Goal: Task Accomplishment & Management: Manage account settings

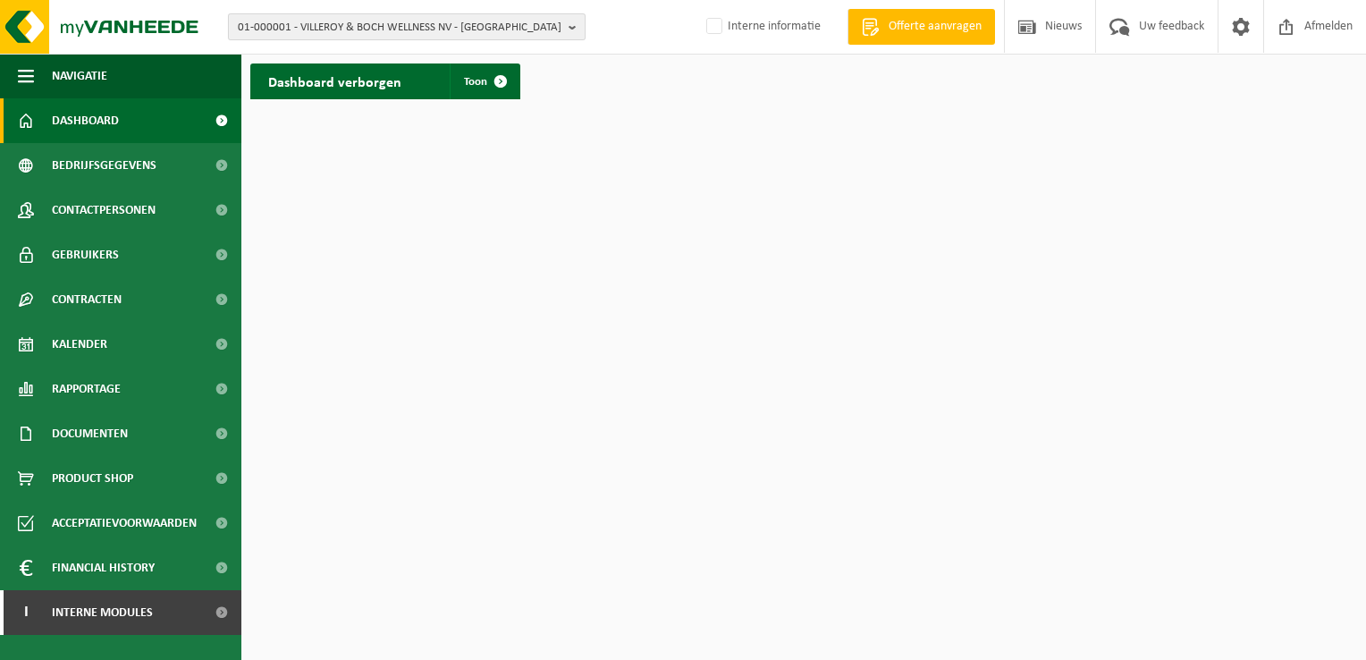
click at [305, 30] on span "01-000001 - VILLEROY & BOCH WELLNESS NV - [GEOGRAPHIC_DATA]" at bounding box center [400, 27] width 324 height 27
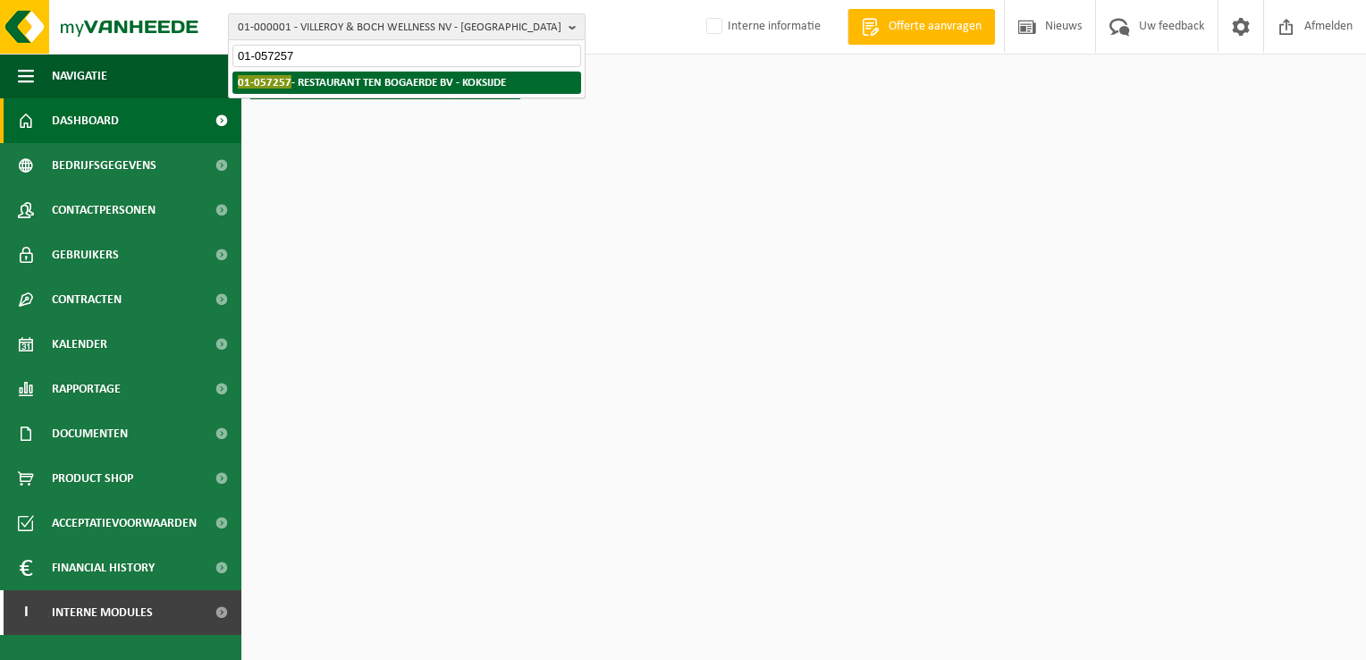
type input "01-057257"
click at [390, 84] on strong "01-057257 - RESTAURANT TEN BOGAERDE BV - KOKSIJDE" at bounding box center [372, 81] width 268 height 13
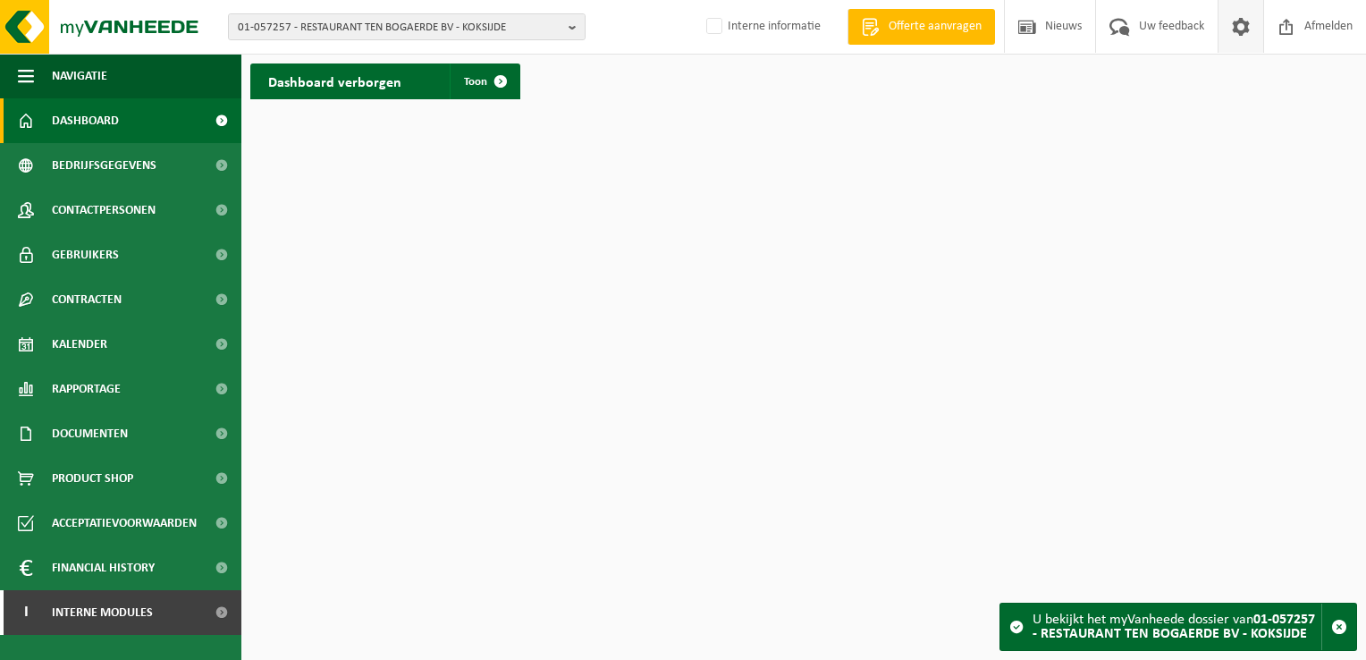
click at [1239, 38] on span at bounding box center [1240, 26] width 27 height 53
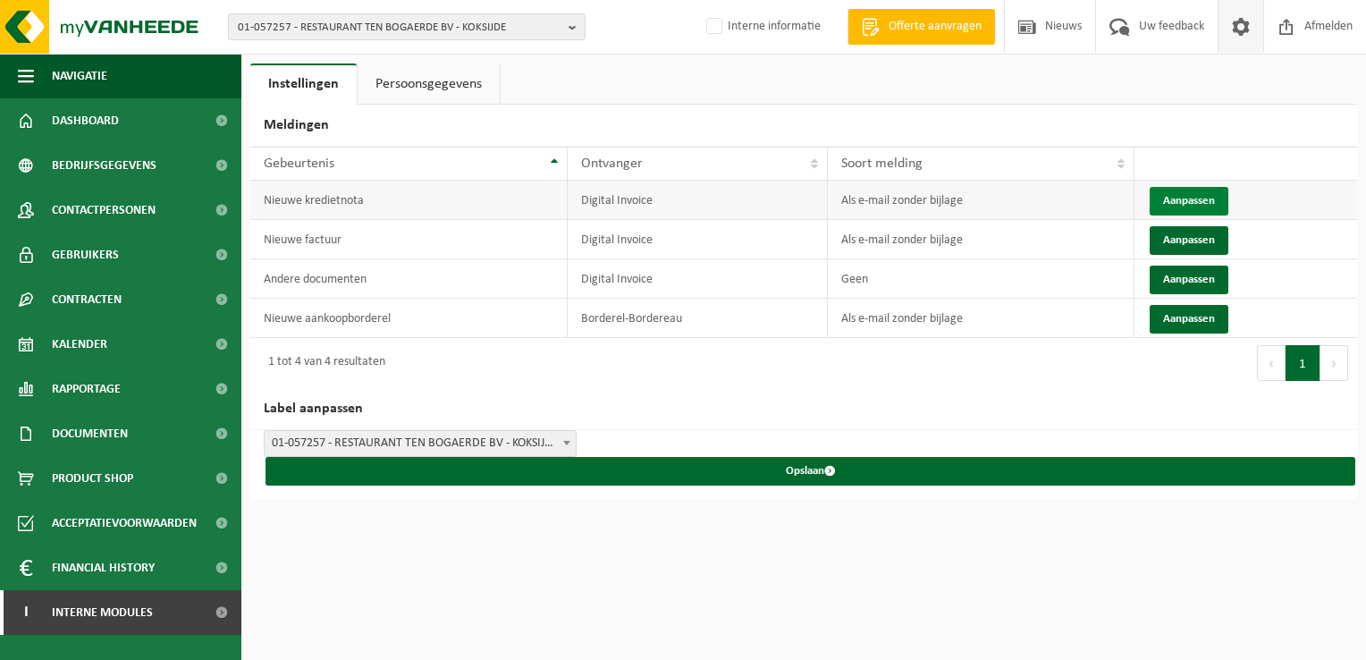
click at [1174, 196] on button "Aanpassen" at bounding box center [1189, 201] width 79 height 29
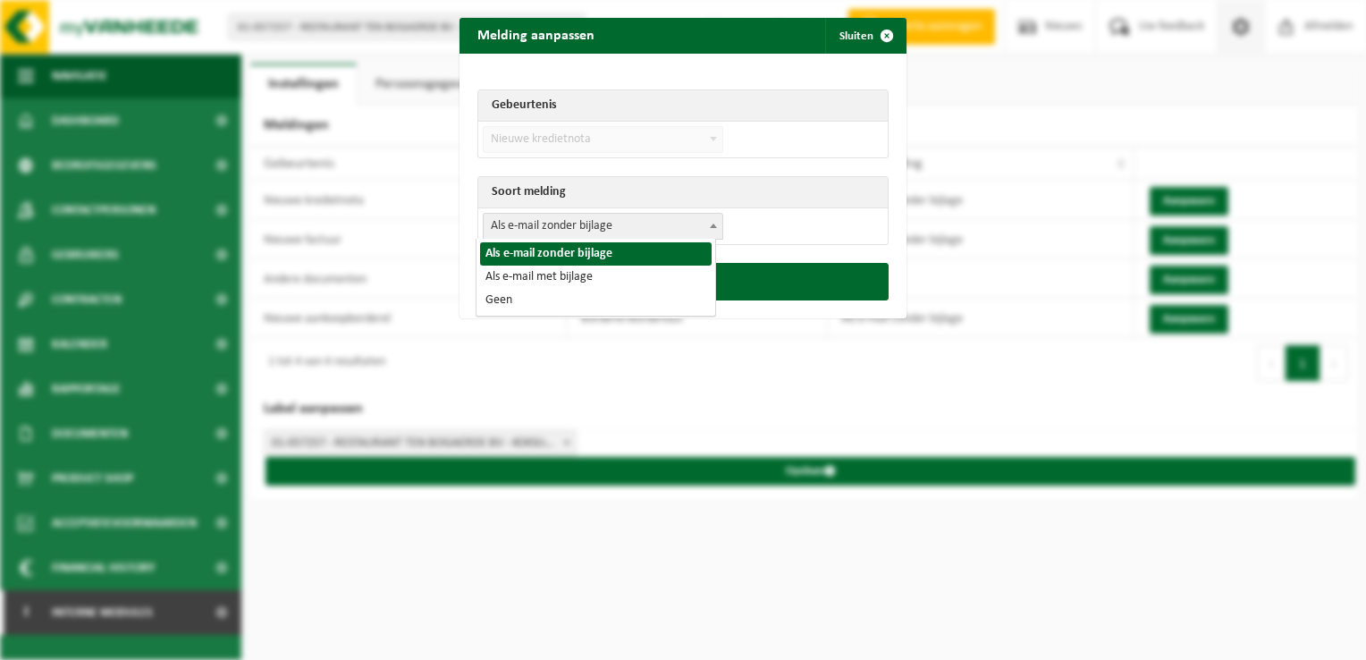
click at [547, 227] on span "Als e-mail zonder bijlage" at bounding box center [603, 226] width 239 height 25
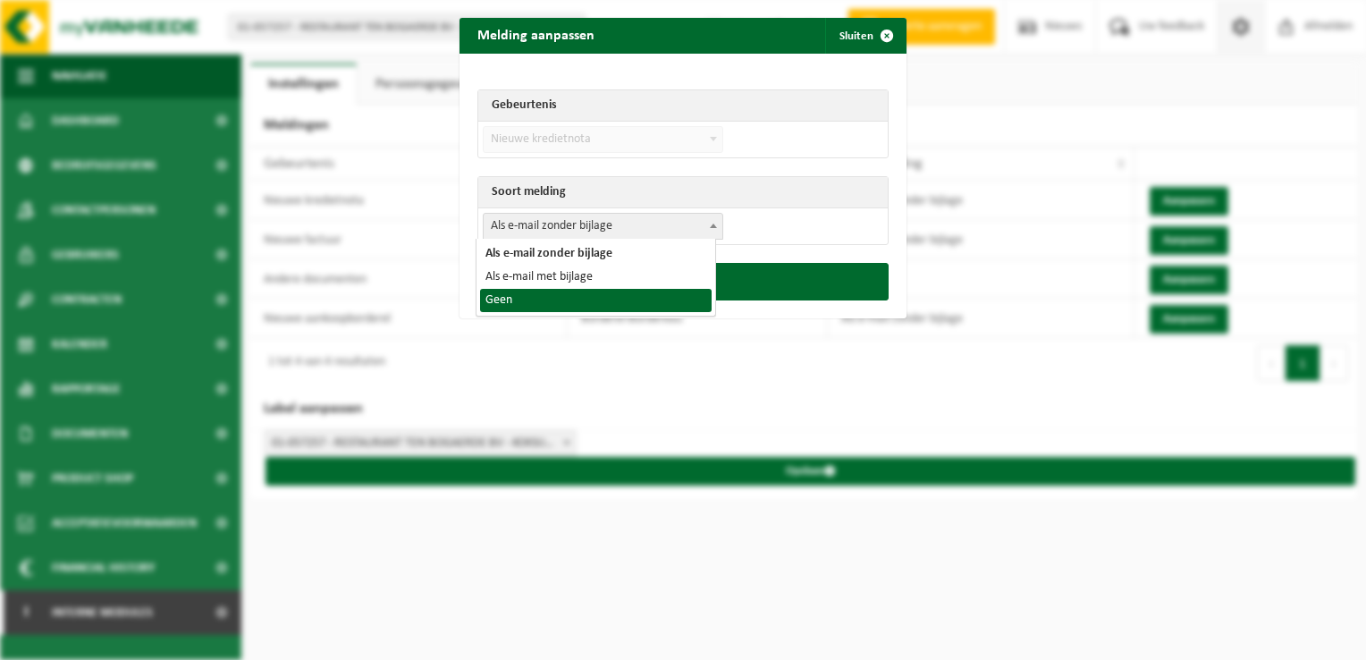
select select "1"
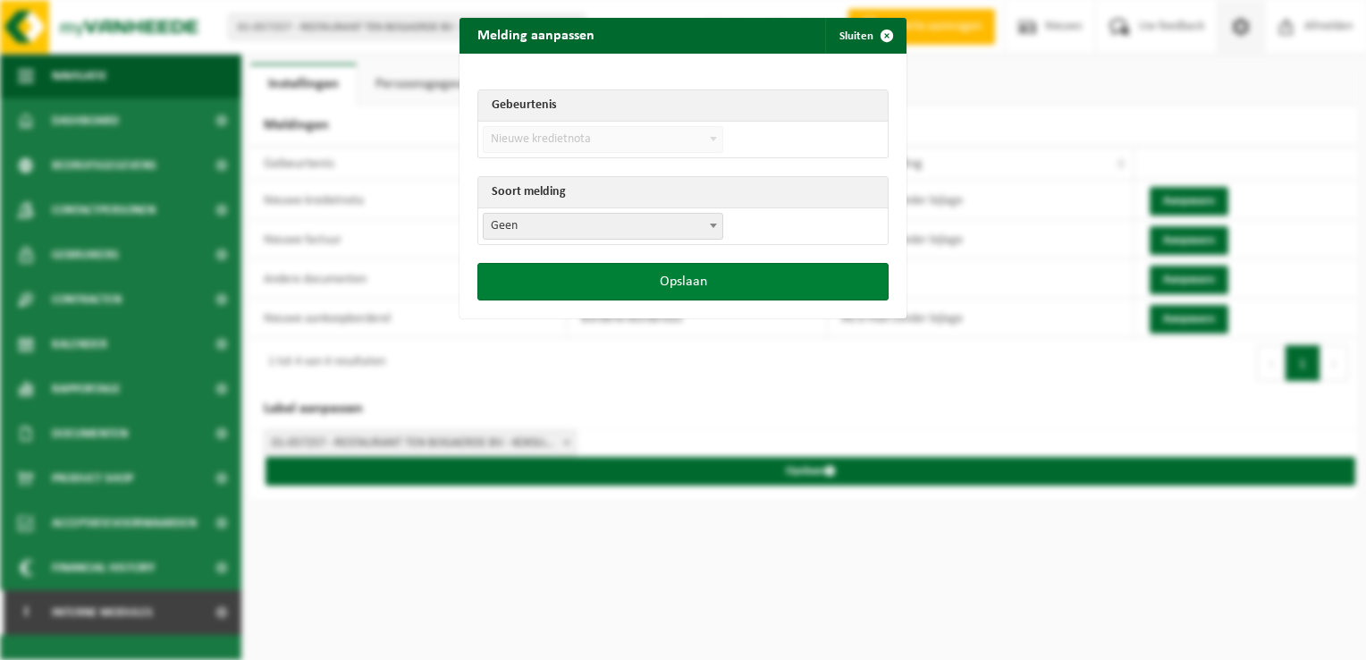
click at [634, 271] on button "Opslaan" at bounding box center [682, 282] width 411 height 38
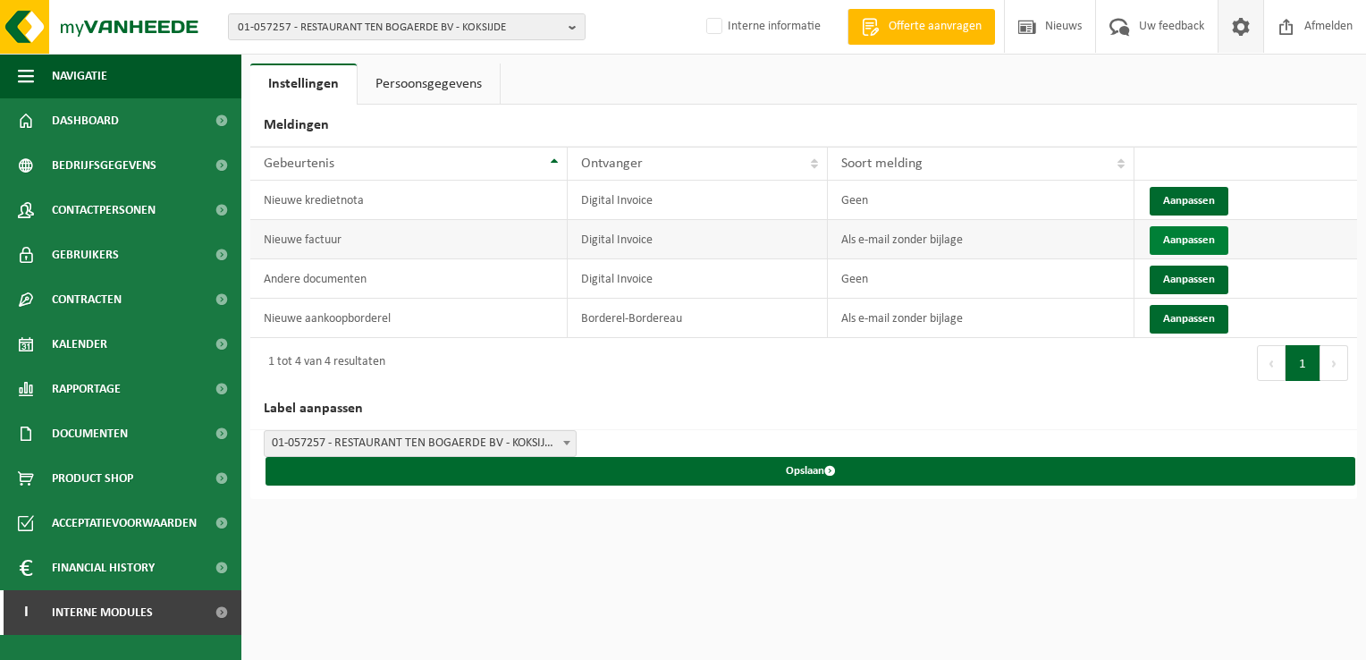
click at [1185, 234] on button "Aanpassen" at bounding box center [1189, 240] width 79 height 29
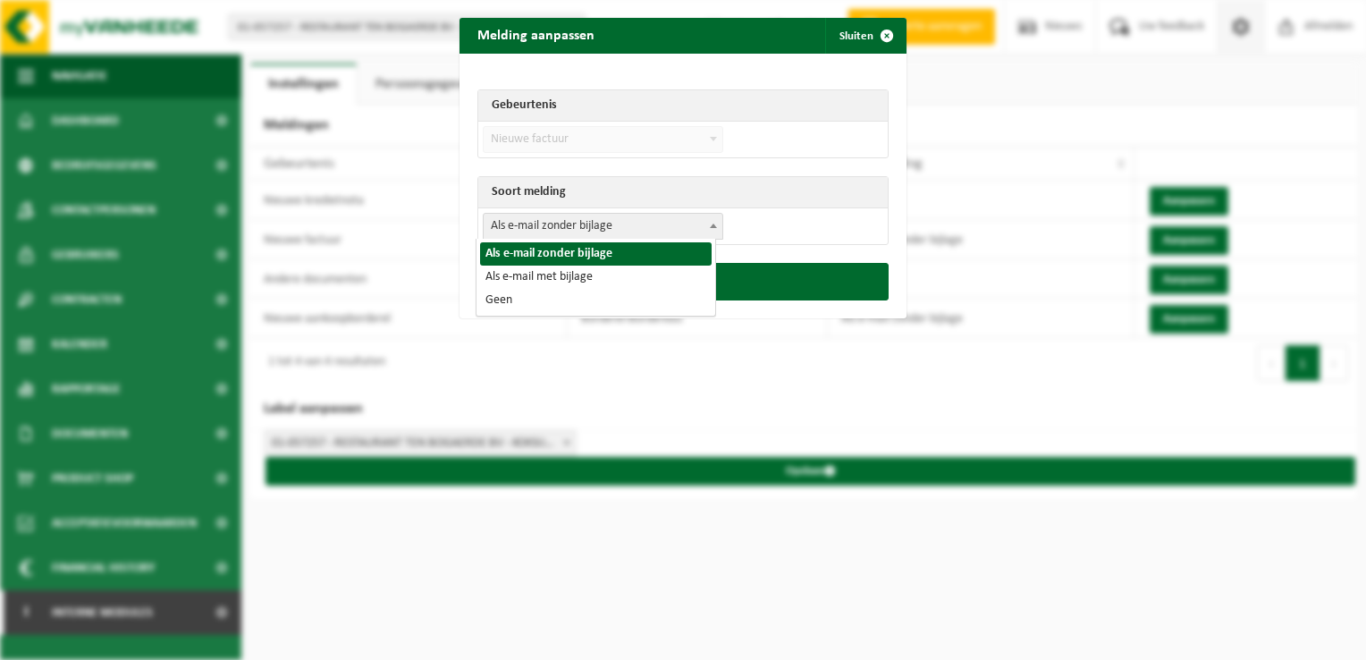
click at [625, 229] on span "Als e-mail zonder bijlage" at bounding box center [603, 226] width 239 height 25
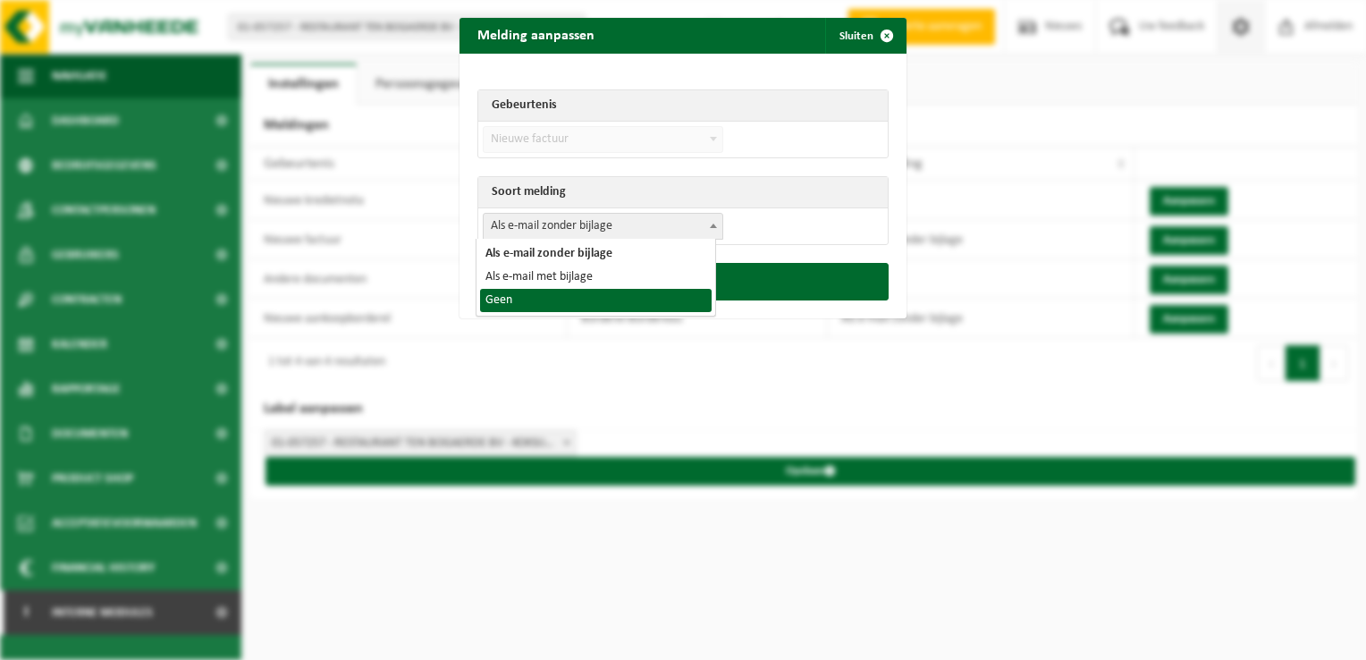
select select "1"
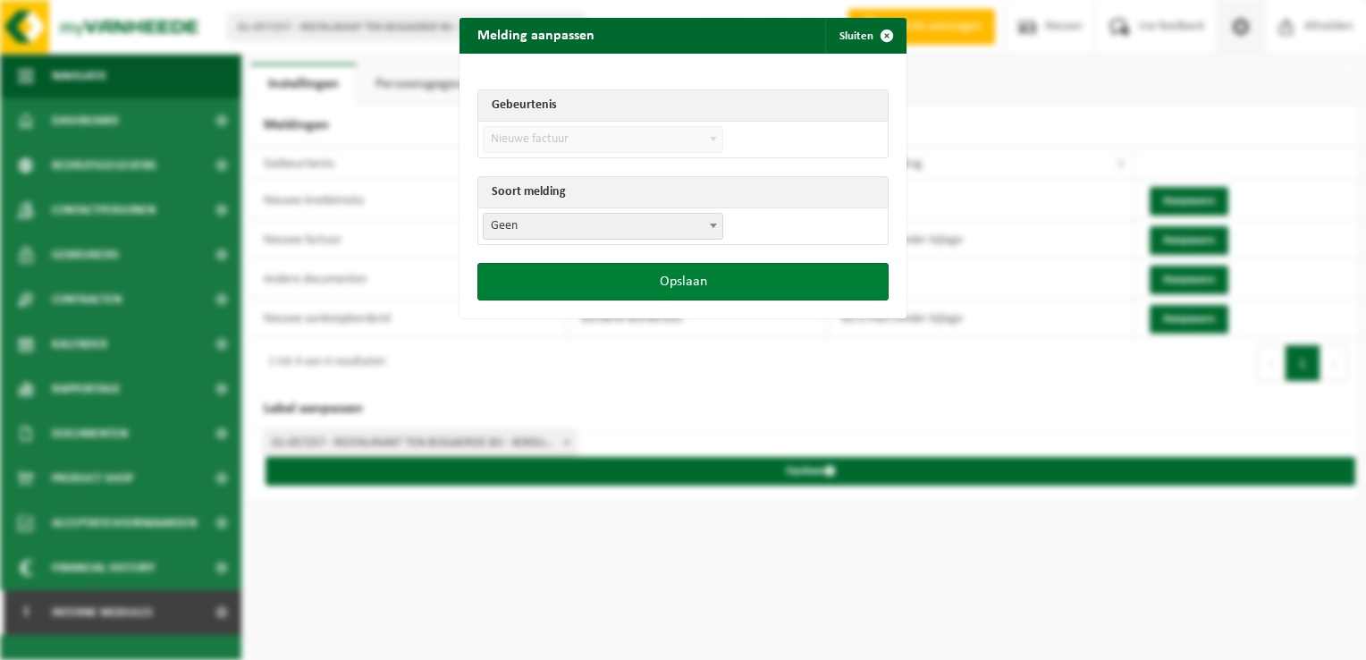
click at [706, 279] on button "Opslaan" at bounding box center [682, 282] width 411 height 38
